Goal: Task Accomplishment & Management: Manage account settings

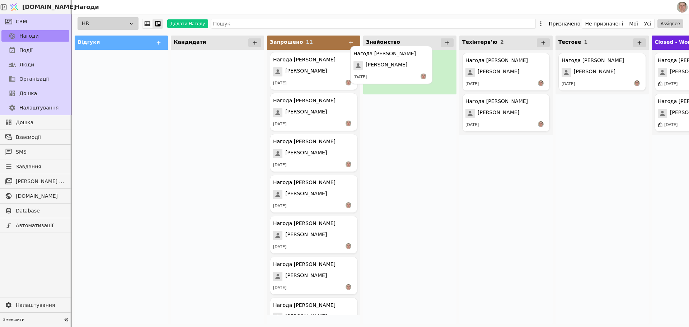
drag, startPoint x: 347, startPoint y: 64, endPoint x: 392, endPoint y: 62, distance: 45.2
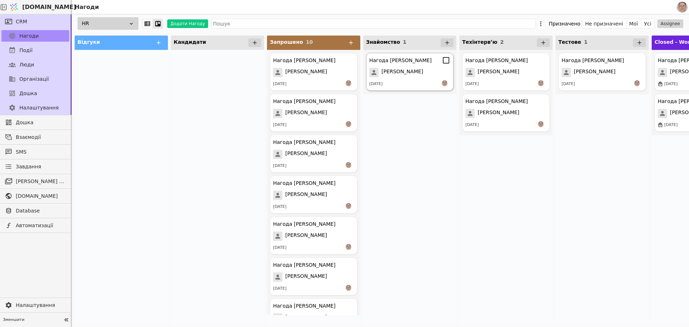
click at [395, 75] on span "[PERSON_NAME]" at bounding box center [402, 72] width 42 height 9
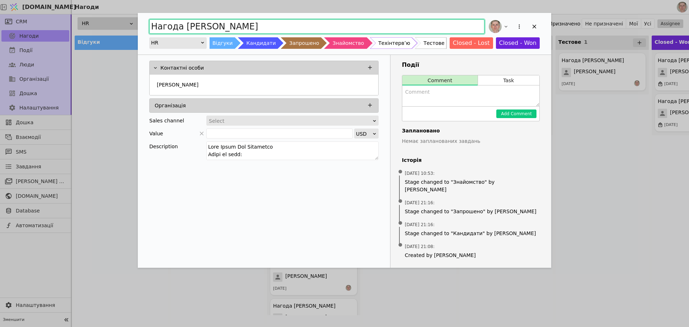
drag, startPoint x: 279, startPoint y: 26, endPoint x: 184, endPoint y: 30, distance: 94.8
click at [184, 30] on input "Нагода [PERSON_NAME]" at bounding box center [316, 26] width 335 height 14
